Goal: Navigation & Orientation: Find specific page/section

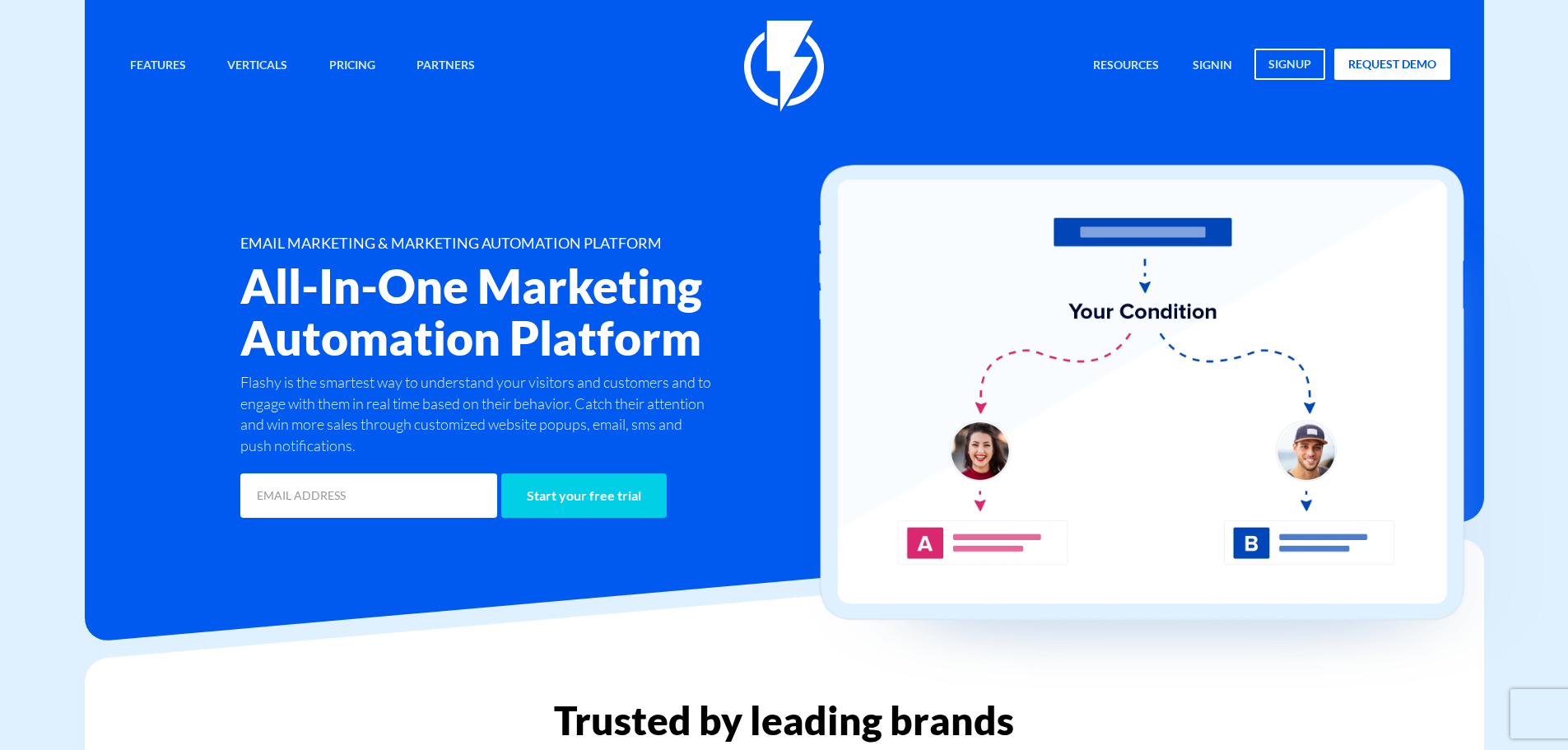
click at [794, 71] on img at bounding box center [784, 66] width 80 height 92
click at [1218, 60] on link "signin" at bounding box center [1213, 66] width 64 height 35
click at [1224, 65] on link "signin" at bounding box center [1213, 66] width 64 height 35
